Goal: Information Seeking & Learning: Learn about a topic

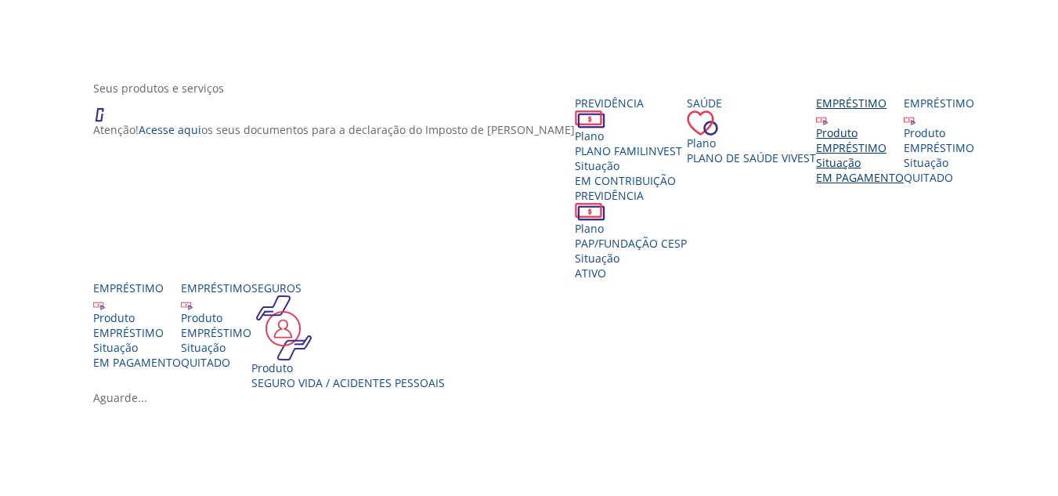
scroll to position [235, 0]
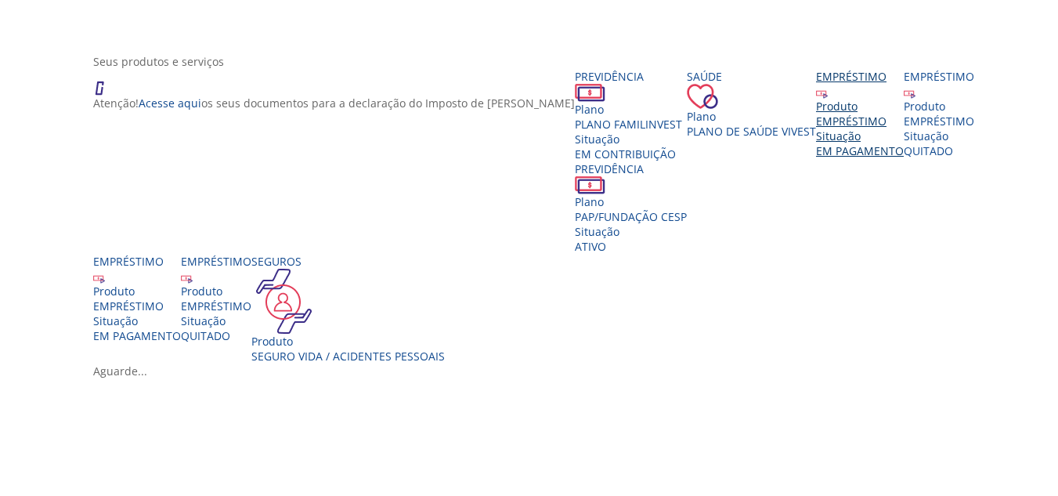
click at [816, 128] on div "EMPRÉSTIMO" at bounding box center [860, 121] width 88 height 15
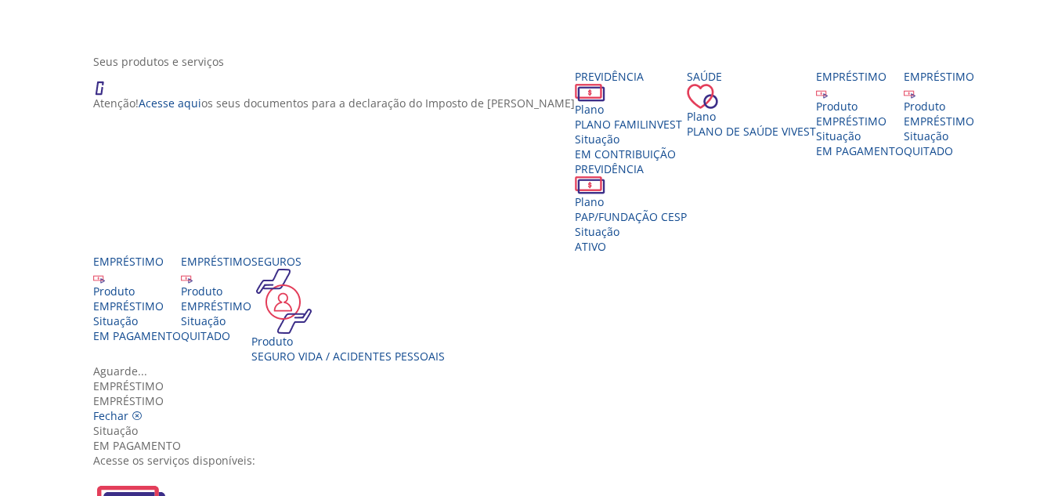
click at [168, 467] on img "Vivest" at bounding box center [130, 504] width 75 height 75
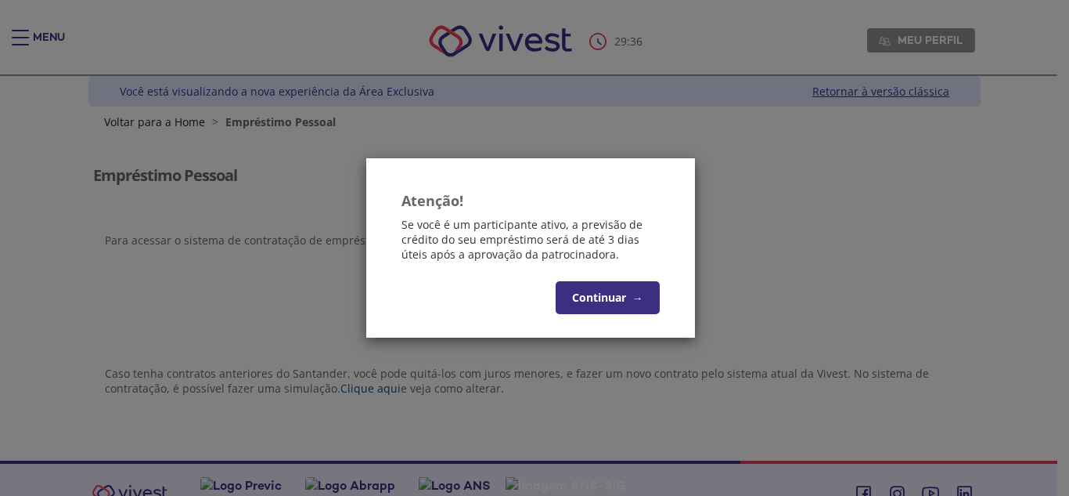
click at [592, 297] on button "Continuar →" at bounding box center [608, 297] width 104 height 33
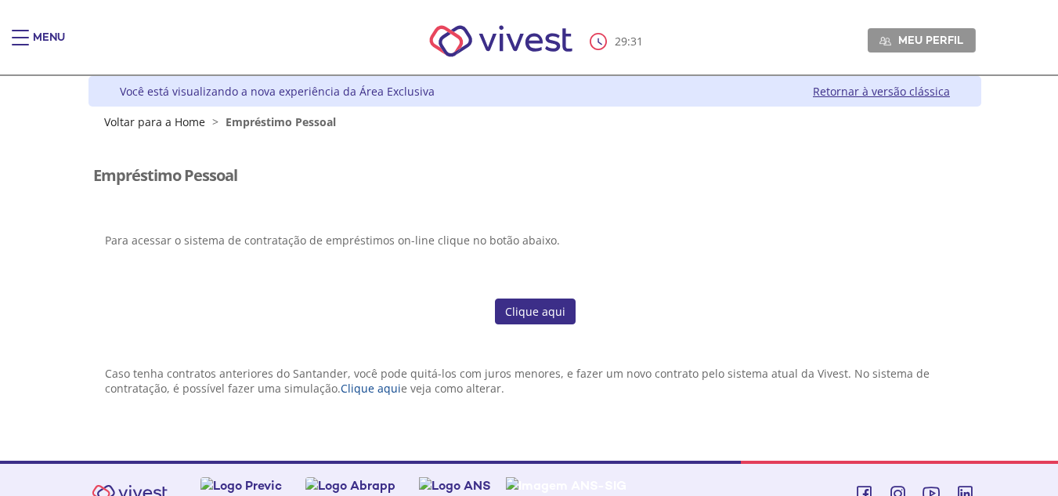
click at [531, 308] on link "Clique aqui" at bounding box center [535, 311] width 81 height 27
click at [612, 201] on div "Empréstimo Pessoal Para acessar o sistema de contratação de empréstimos on-line…" at bounding box center [534, 212] width 883 height 139
